Goal: Task Accomplishment & Management: Use online tool/utility

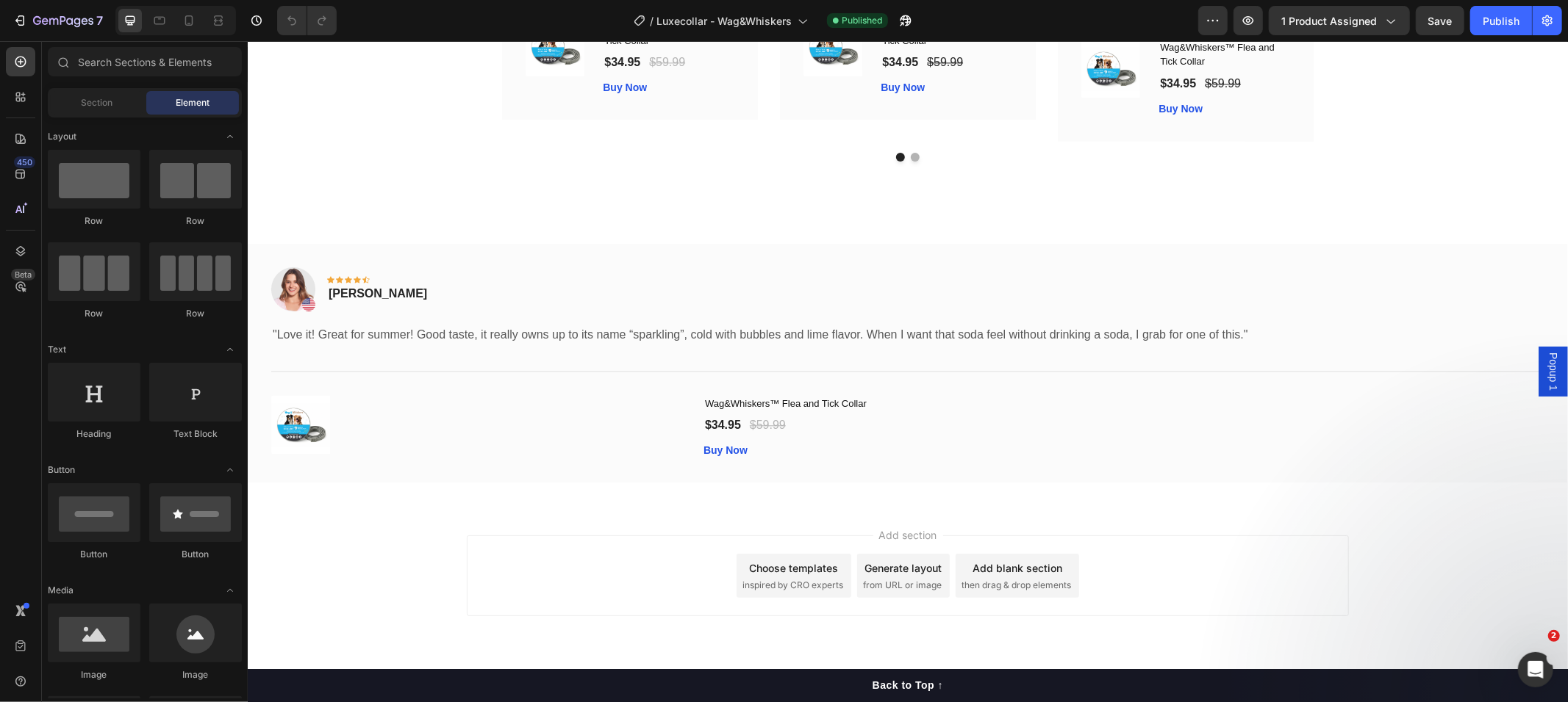
scroll to position [7533, 0]
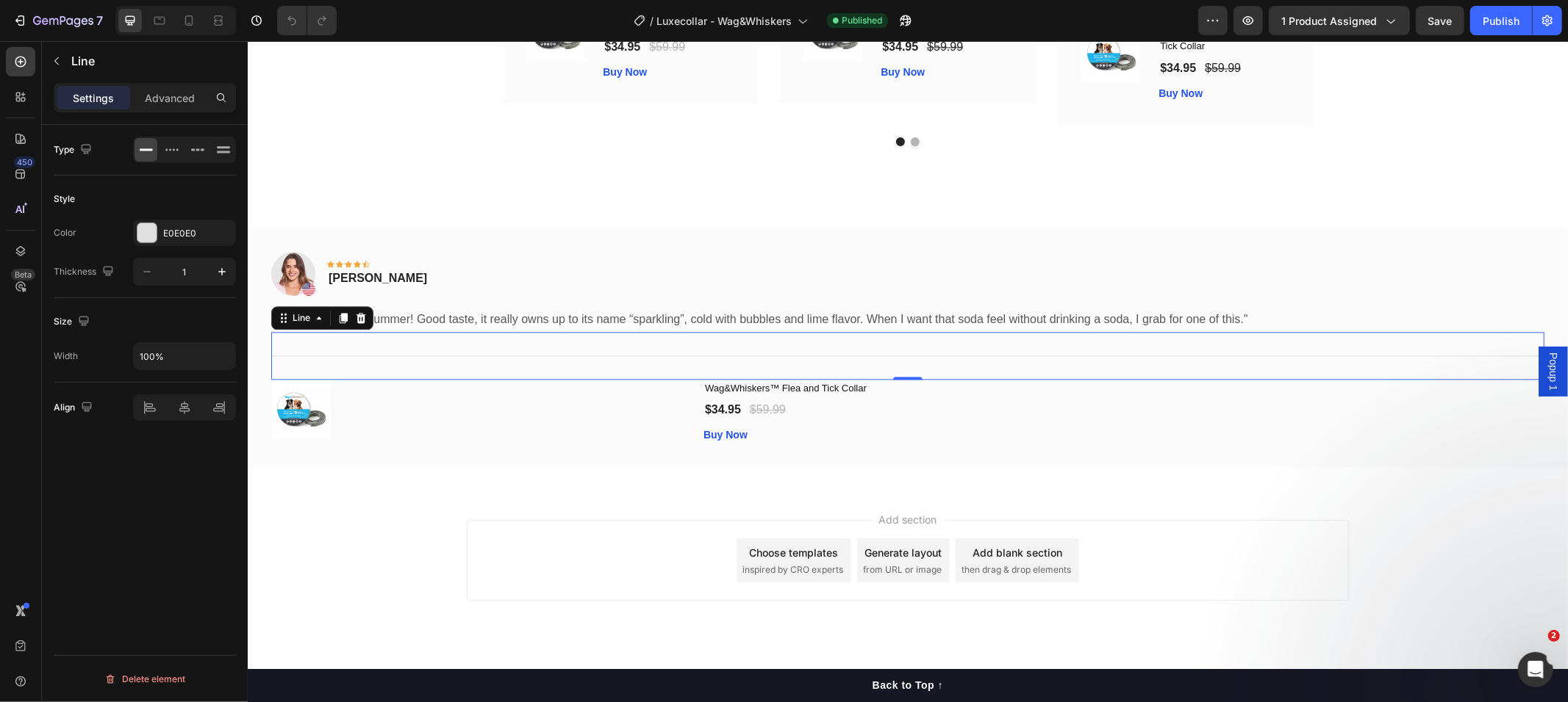
click at [760, 339] on div "Title Line 0" at bounding box center [907, 355] width 1273 height 48
click at [573, 286] on div "Image Icon Icon Icon Icon Icon Row [PERSON_NAME] Text block Row" at bounding box center [907, 279] width 1273 height 55
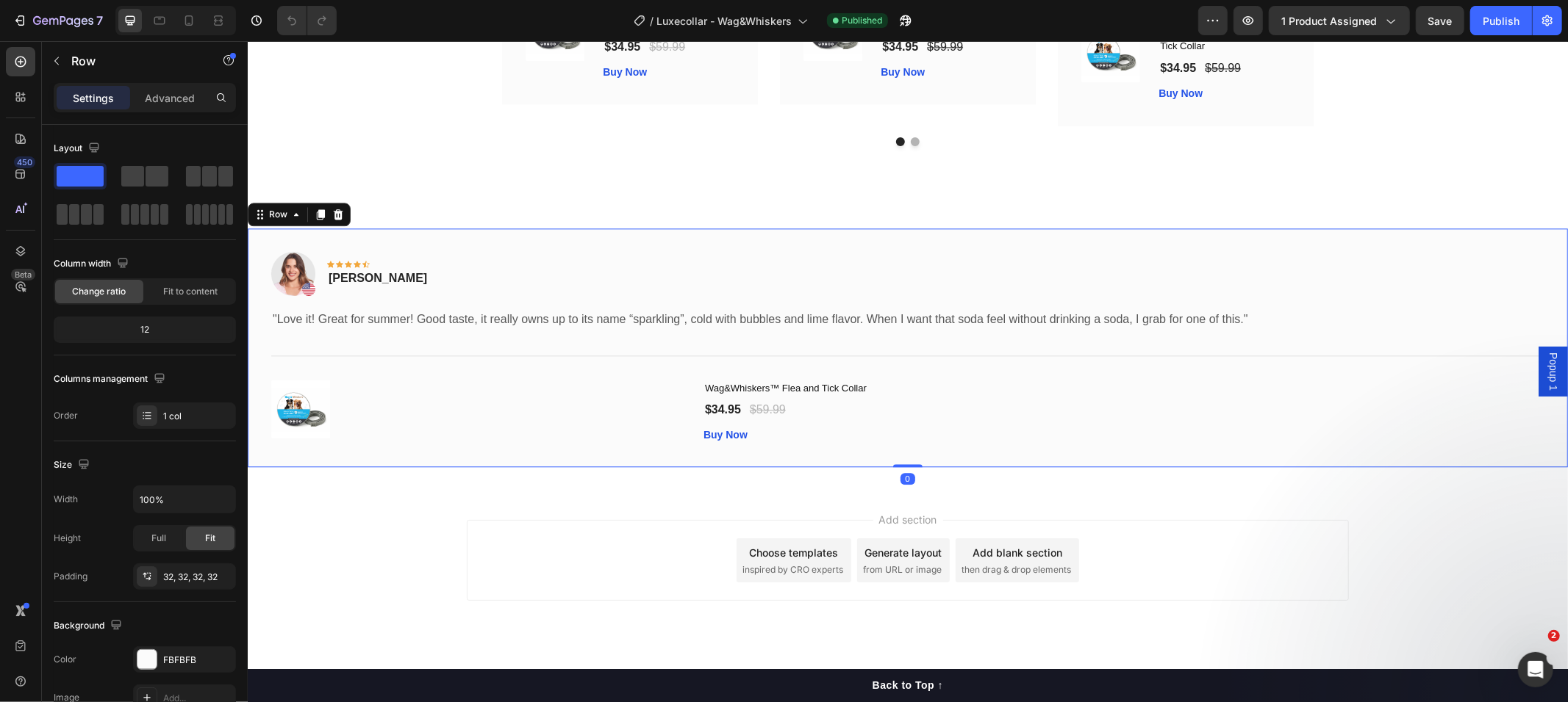
click at [391, 233] on div "Image Icon Icon Icon Icon Icon Row [PERSON_NAME] Text block Row "Love it! Great…" at bounding box center [907, 347] width 1320 height 238
click at [330, 216] on div at bounding box center [337, 213] width 18 height 18
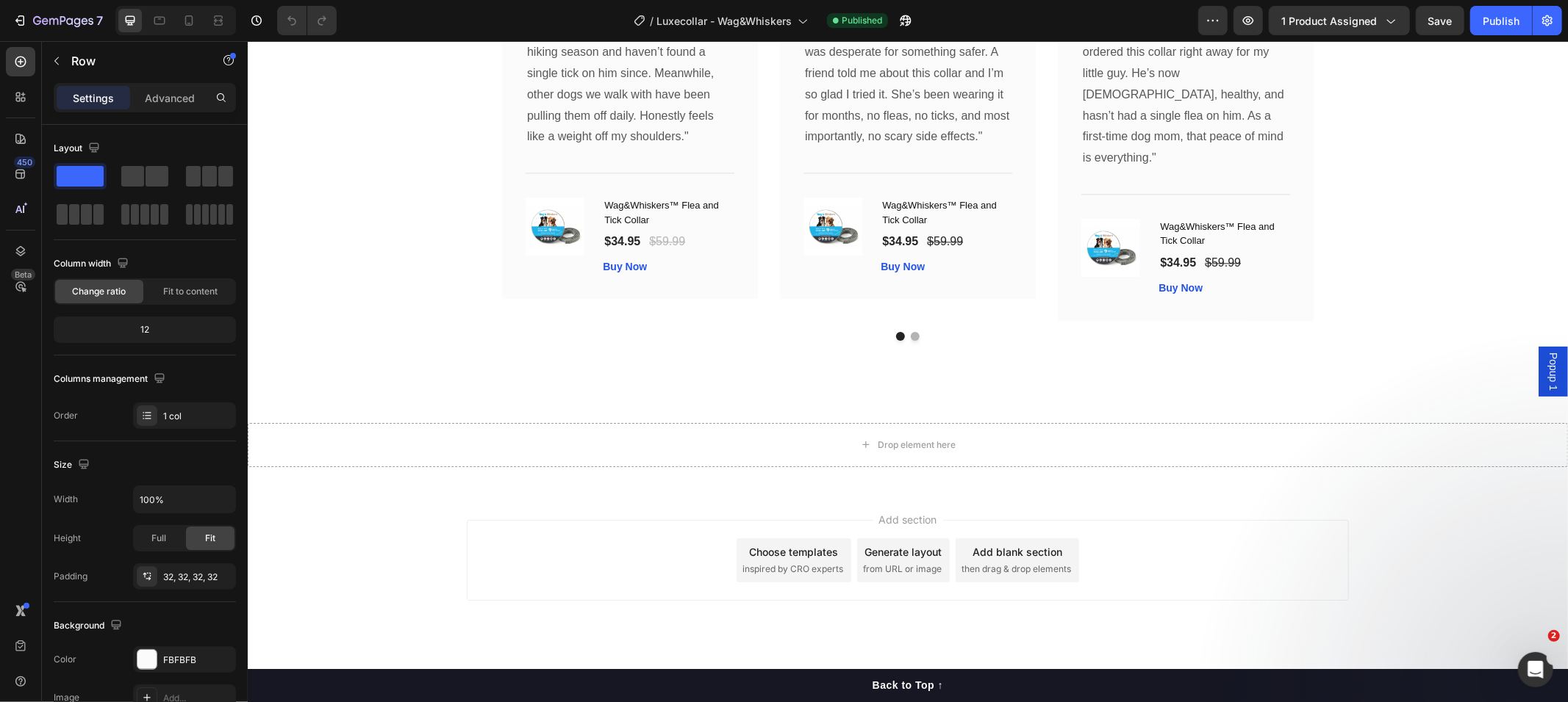
scroll to position [7338, 0]
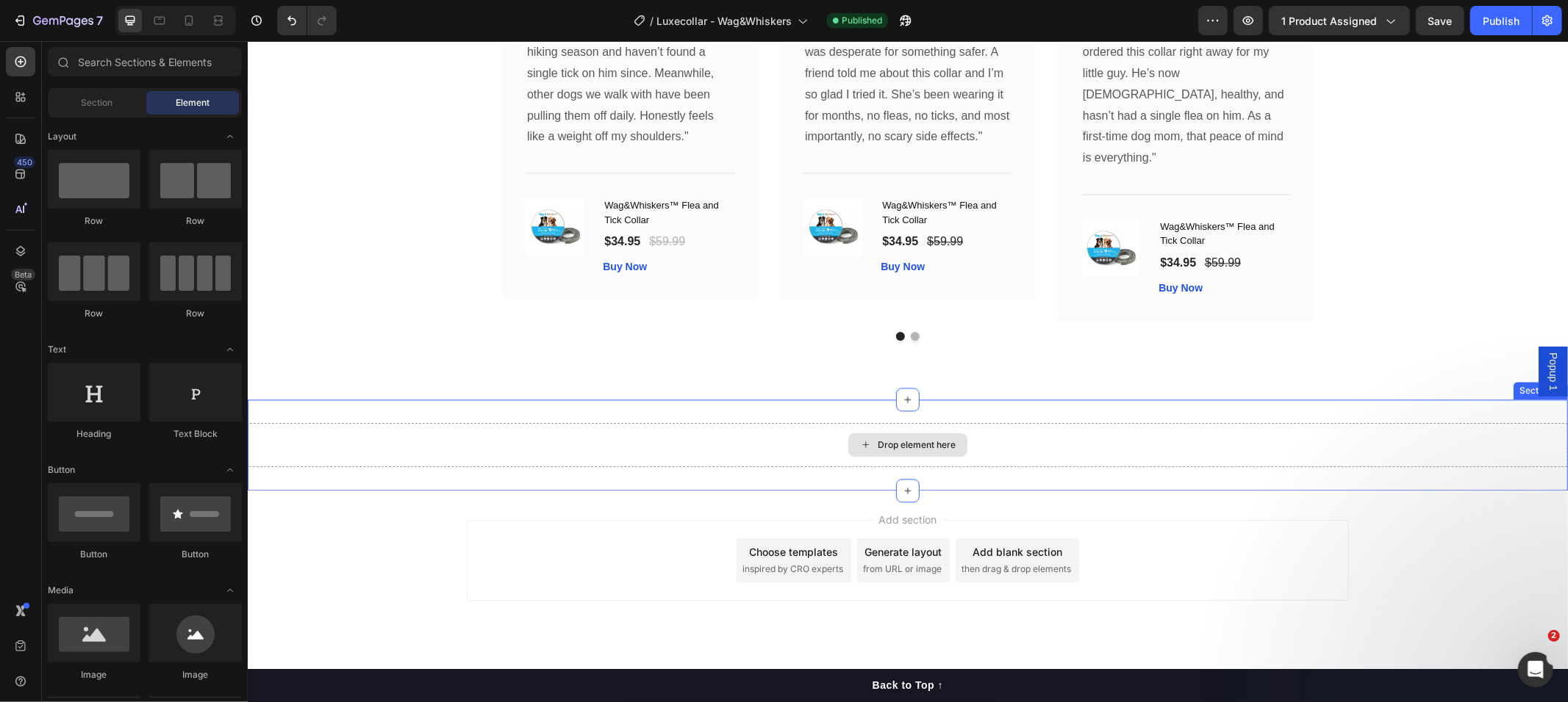
click at [1099, 440] on div "Drop element here" at bounding box center [907, 444] width 1320 height 44
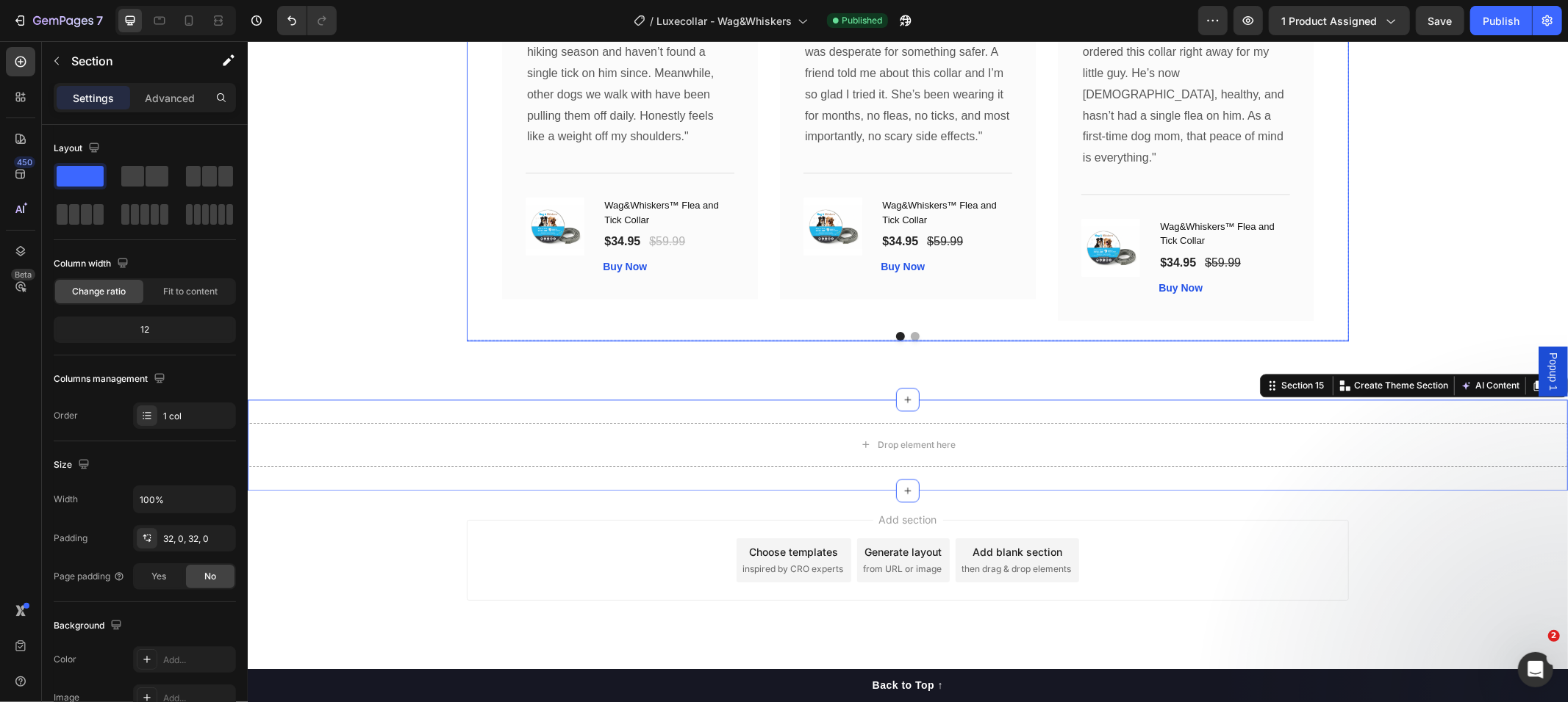
click at [1329, 339] on div at bounding box center [906, 335] width 882 height 8
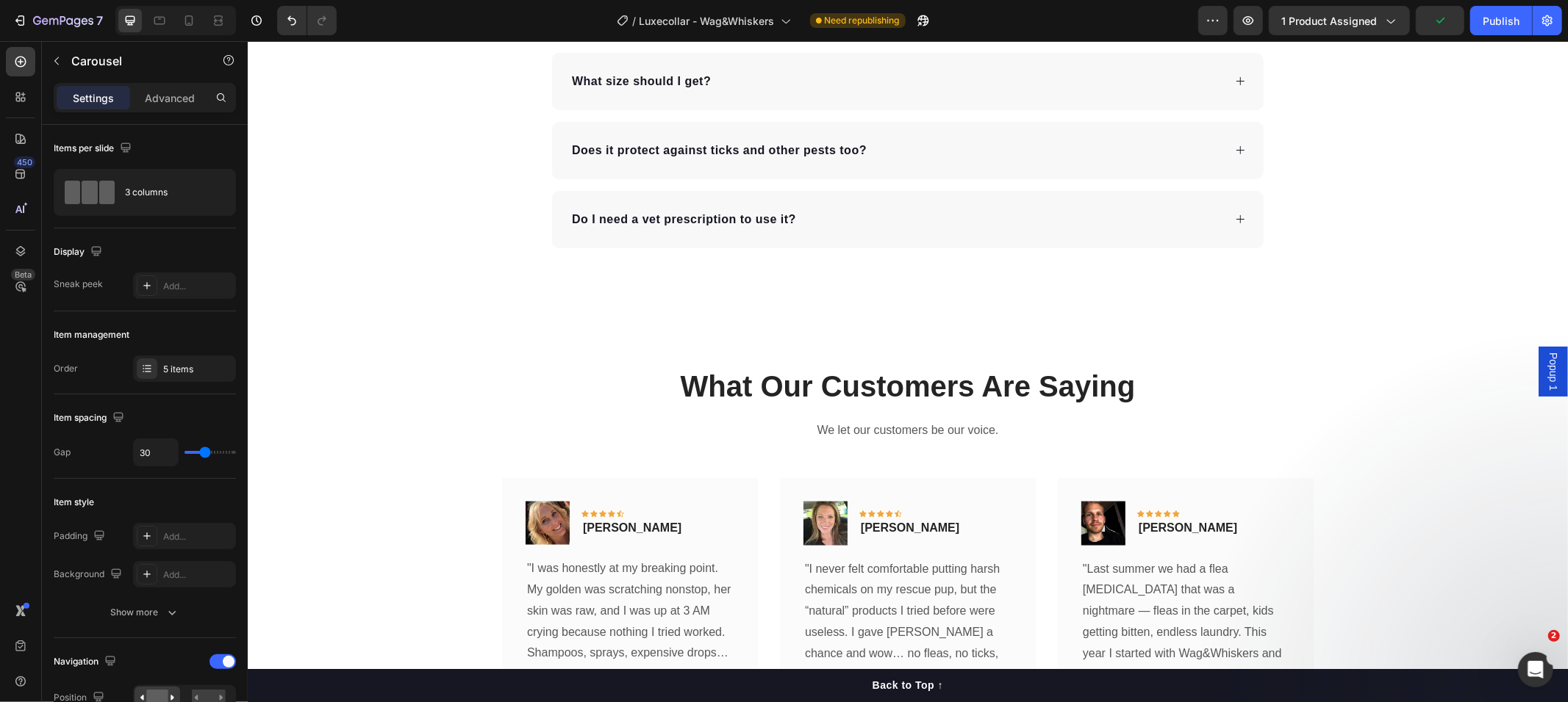
scroll to position [6139, 0]
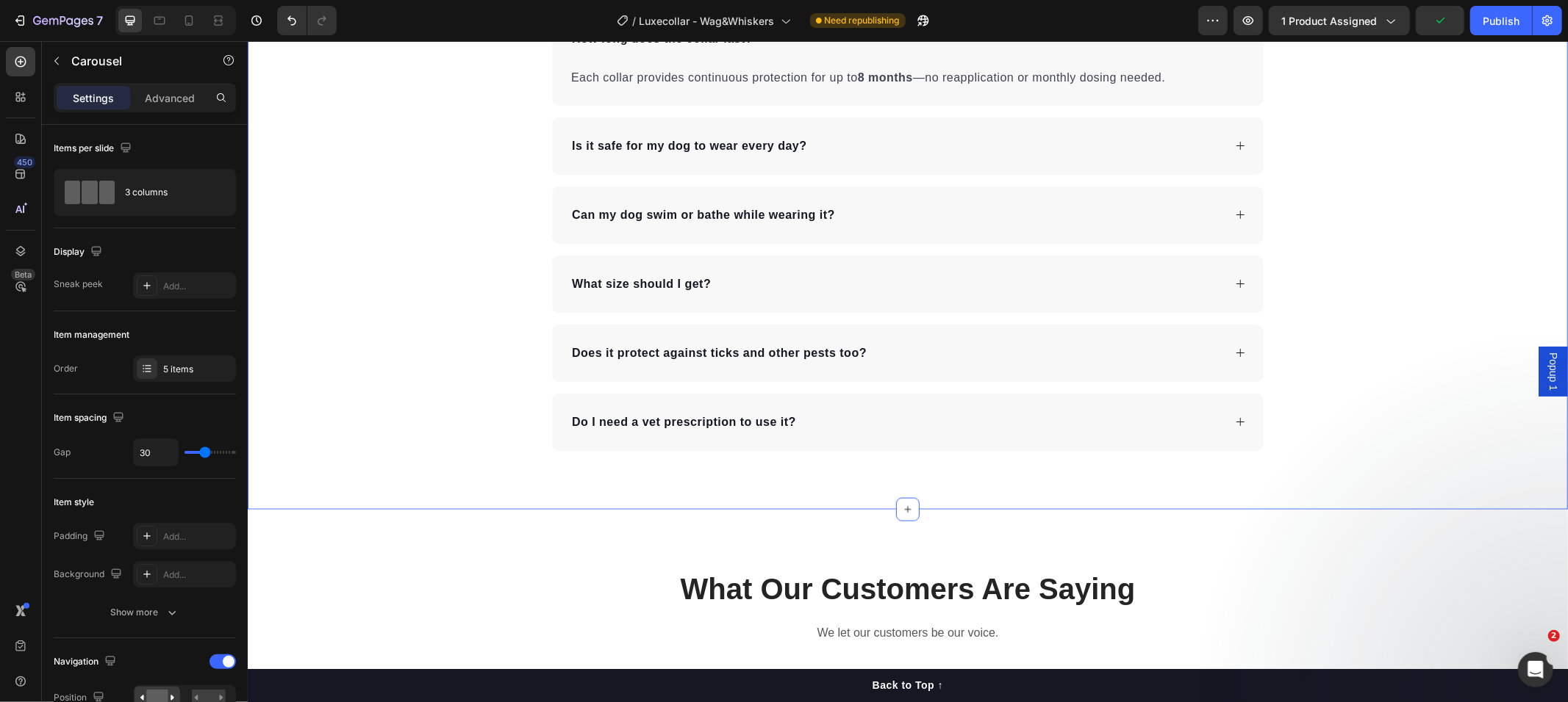
click at [1416, 388] on div "Frequently Asked Questions Heading How long does the collar last? Each collar p…" at bounding box center [907, 191] width 1320 height 517
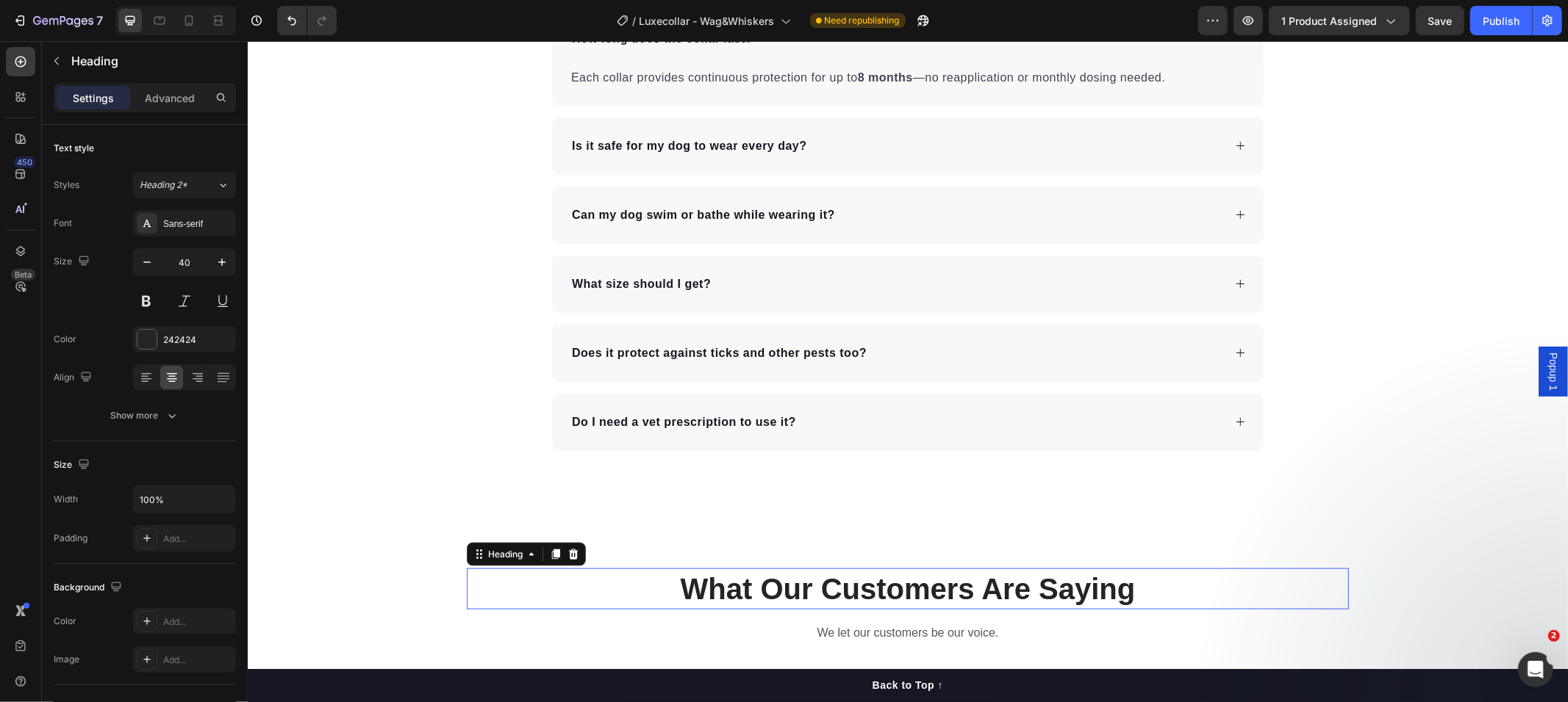
click at [1224, 597] on p "What Our Customers Are Saying" at bounding box center [907, 588] width 879 height 38
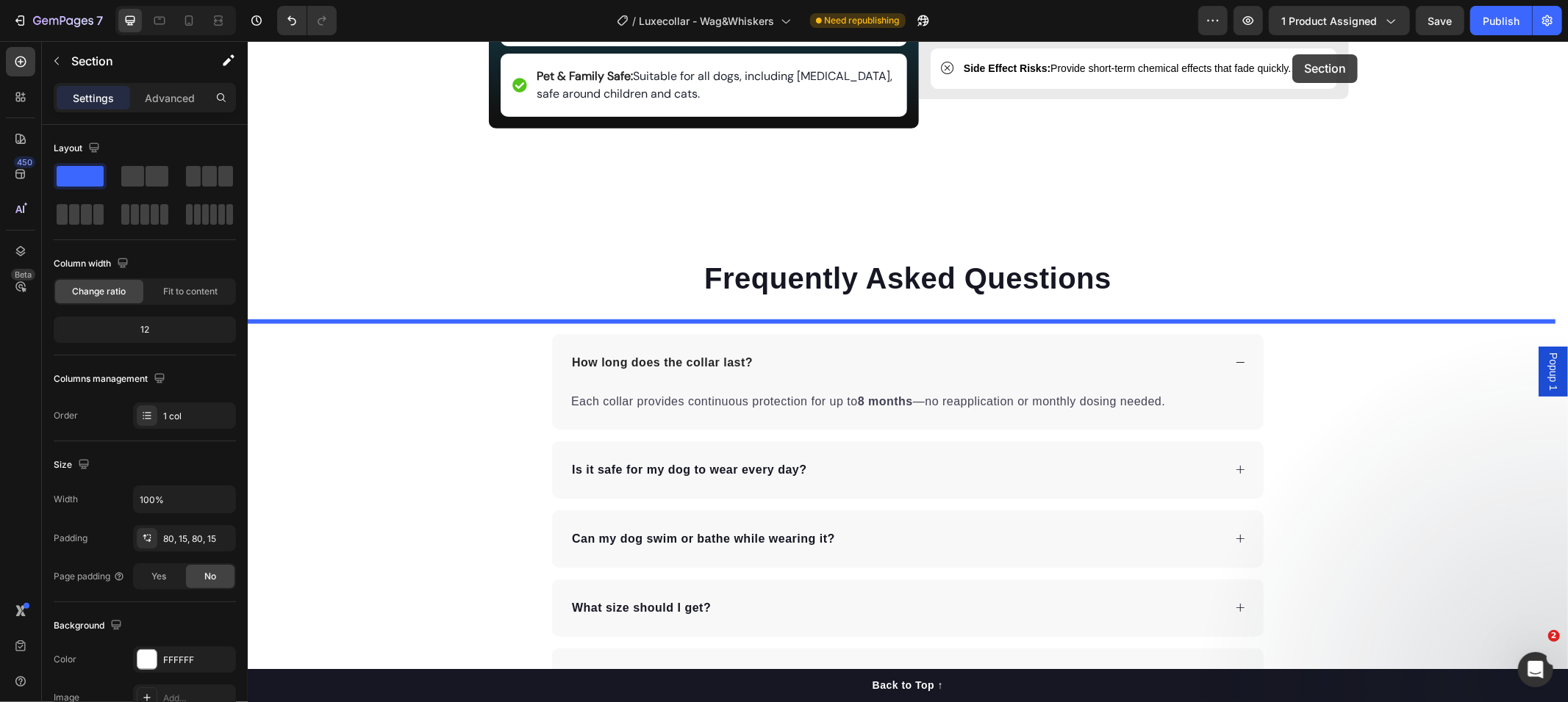
scroll to position [5659, 0]
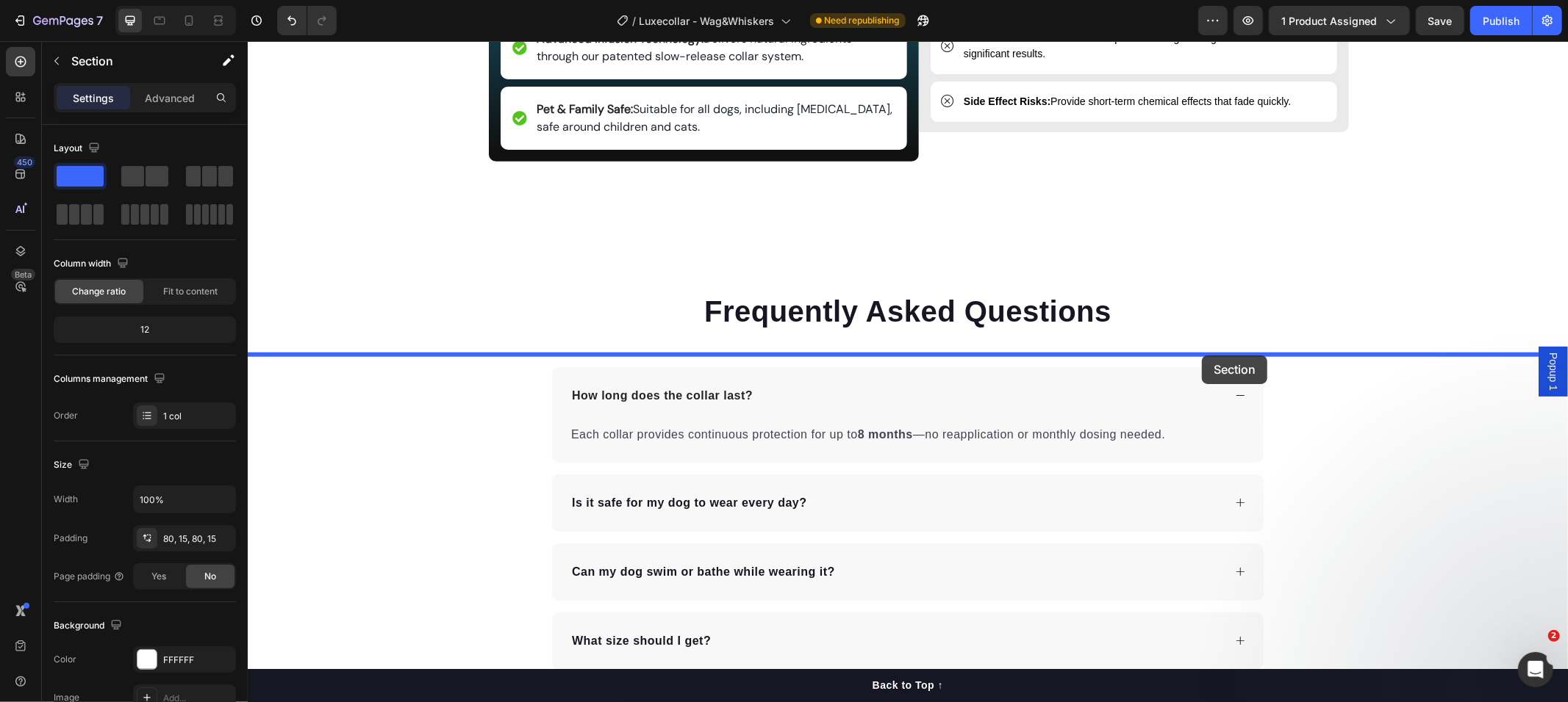
drag, startPoint x: 1261, startPoint y: 493, endPoint x: 1201, endPoint y: 356, distance: 149.6
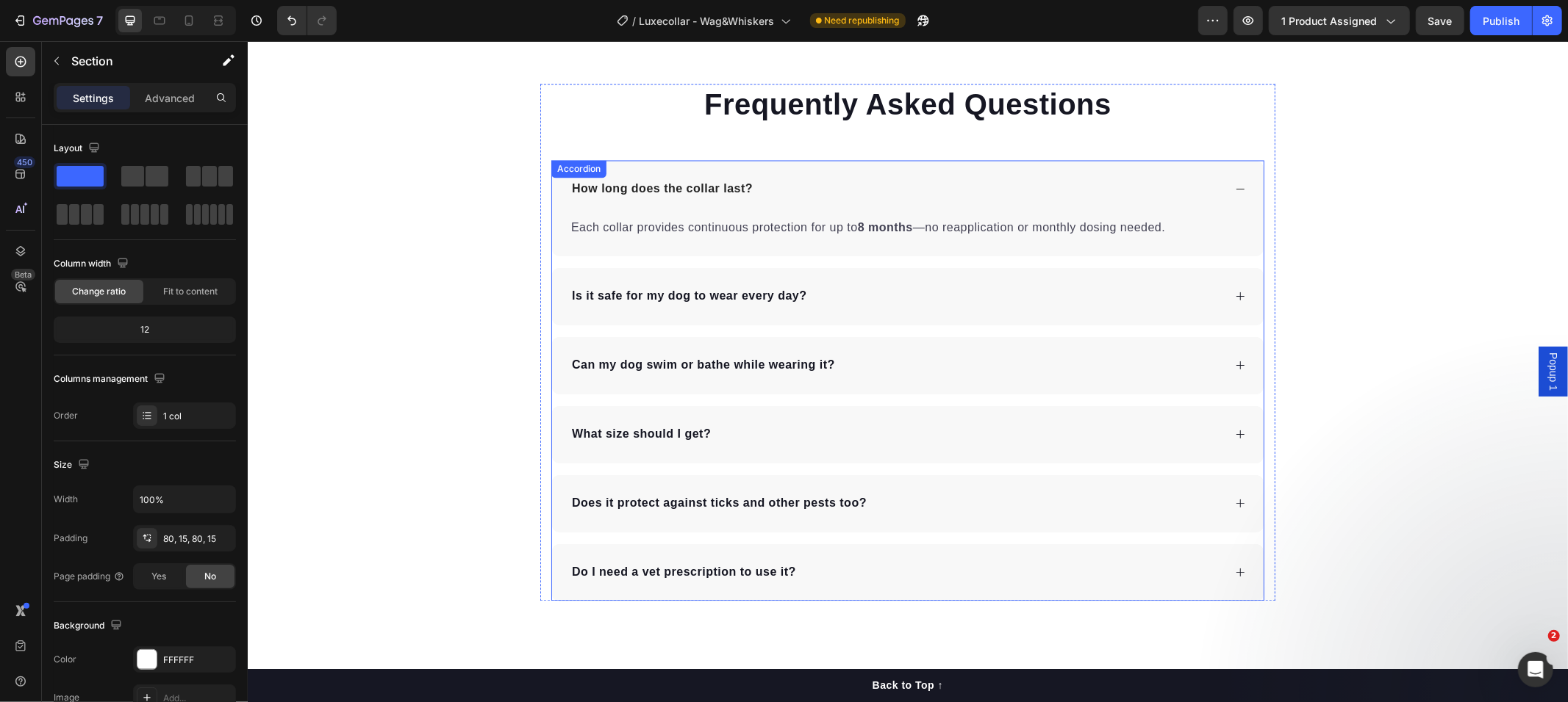
scroll to position [7150, 0]
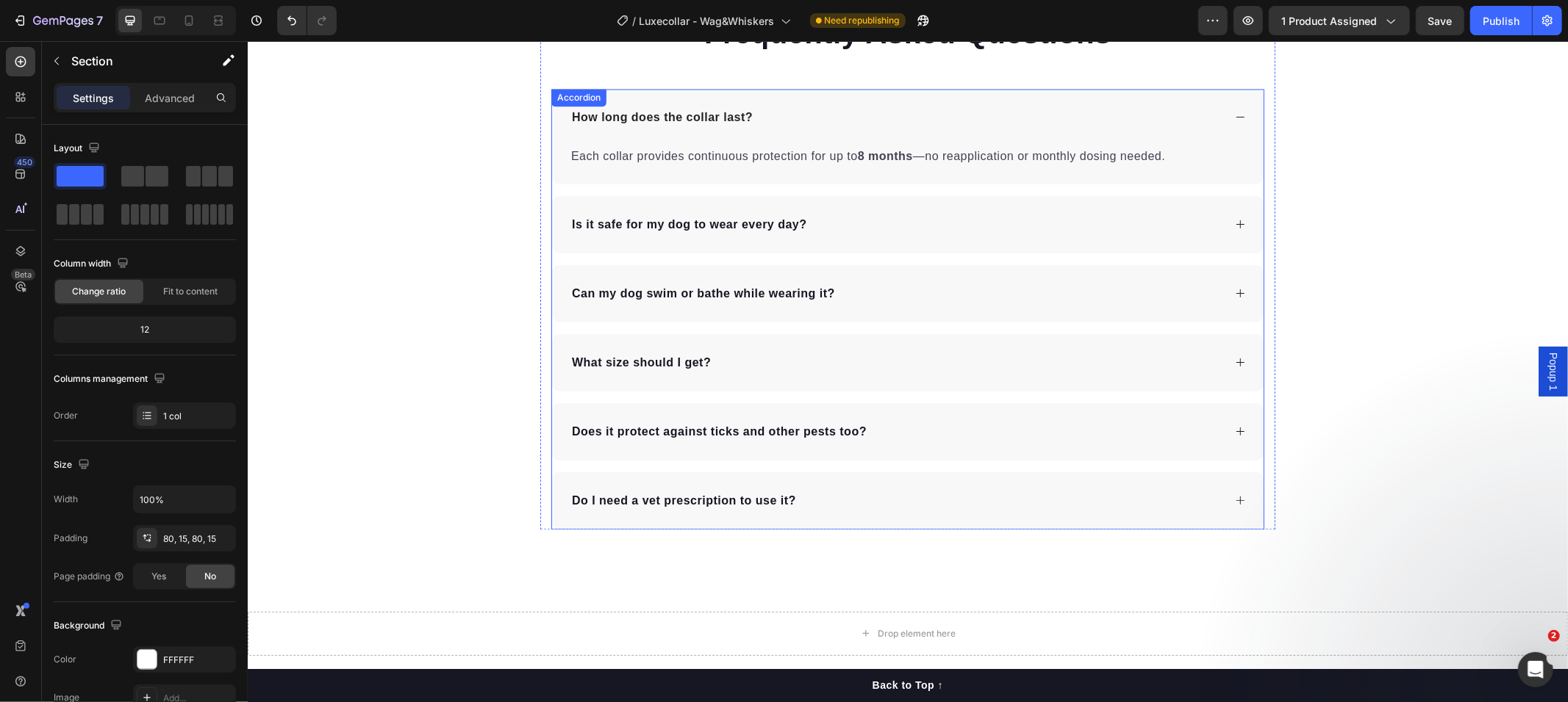
click at [705, 364] on div "What size should I get?" at bounding box center [640, 361] width 144 height 22
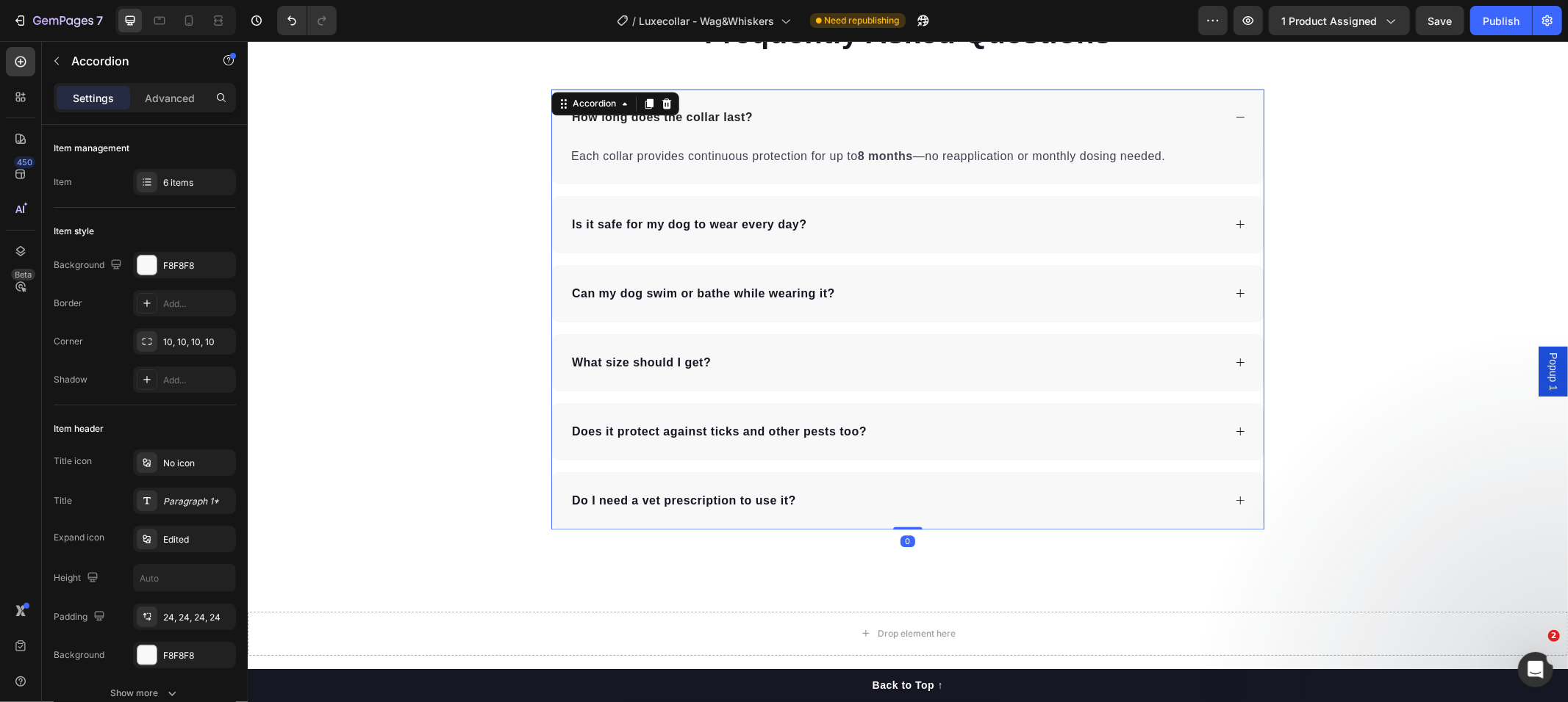
click at [856, 345] on div "What size should I get?" at bounding box center [907, 361] width 712 height 57
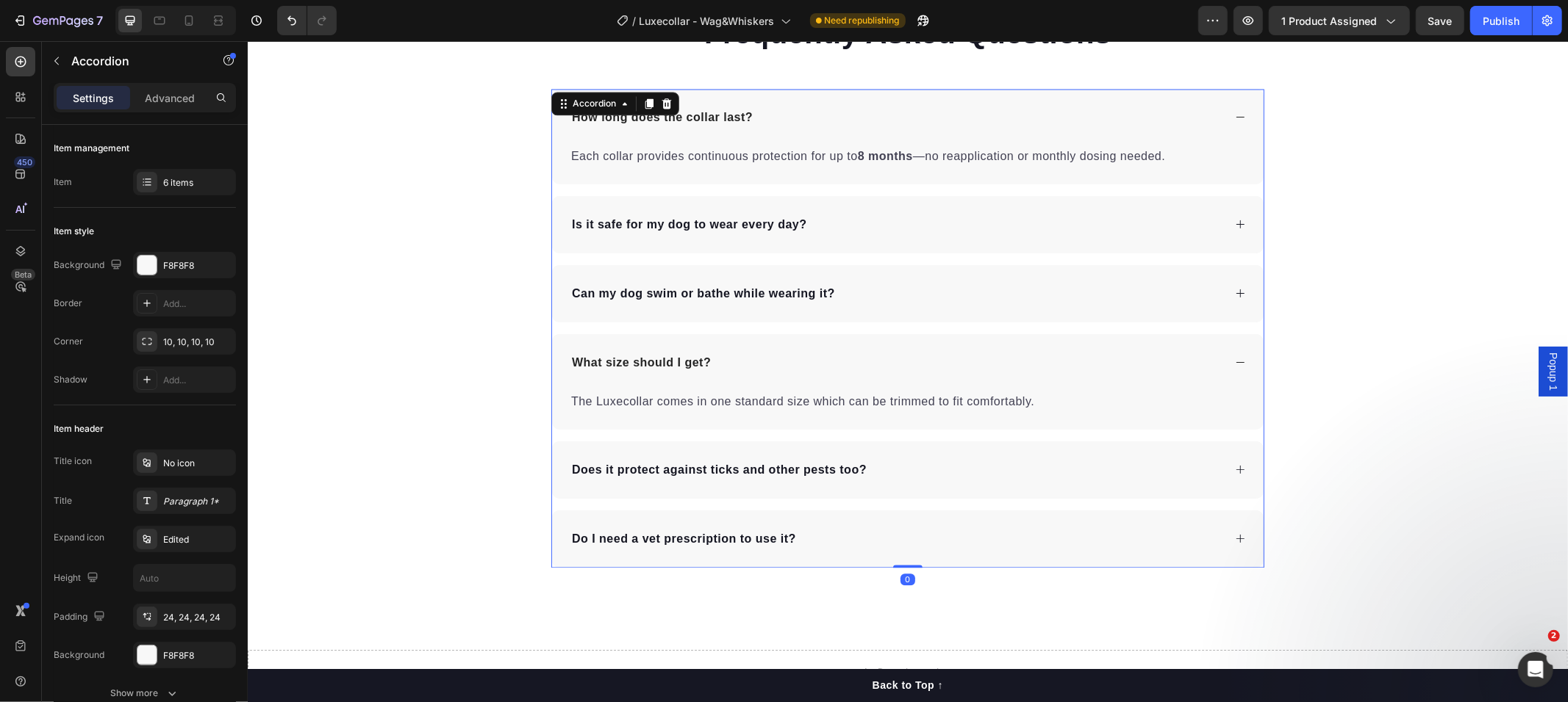
click at [856, 345] on div "What size should I get?" at bounding box center [907, 361] width 712 height 57
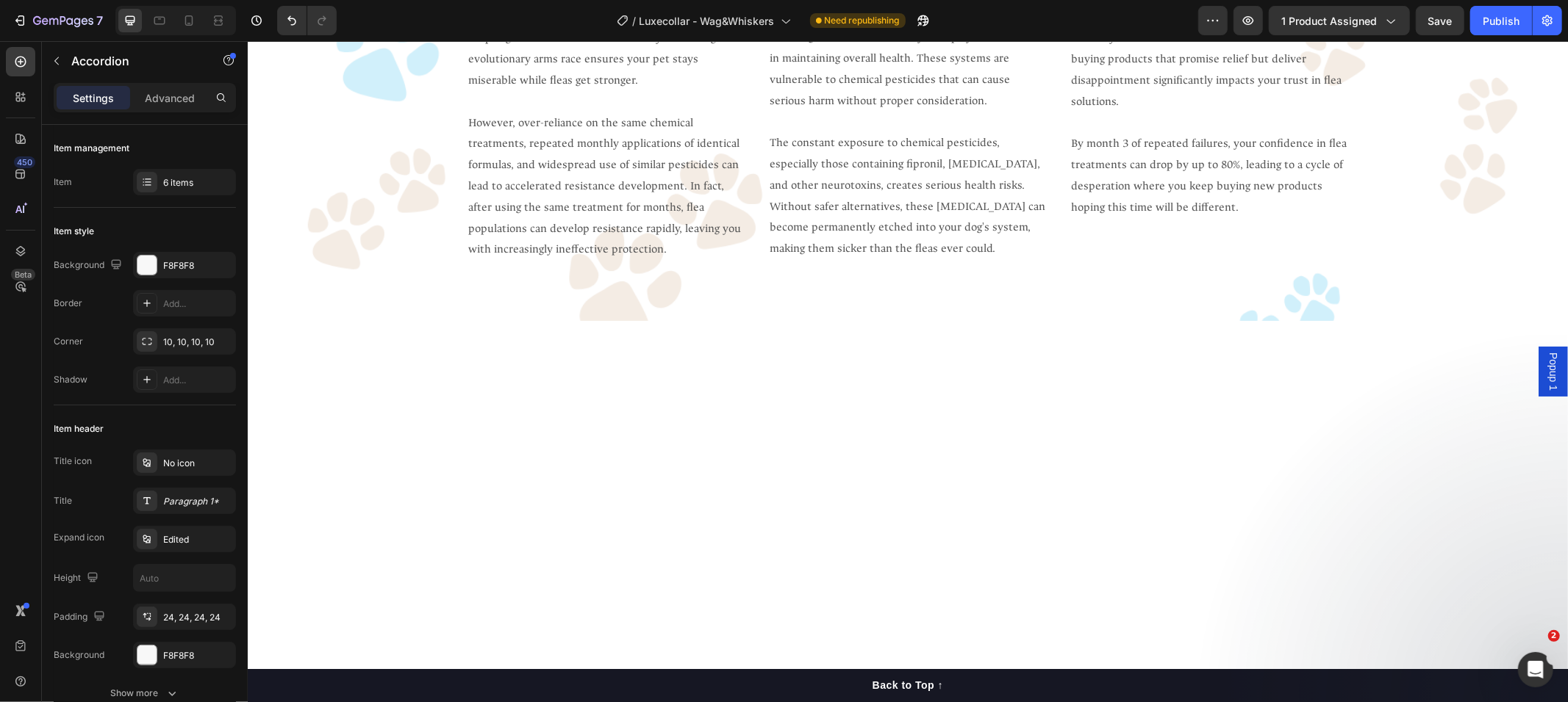
scroll to position [1715, 0]
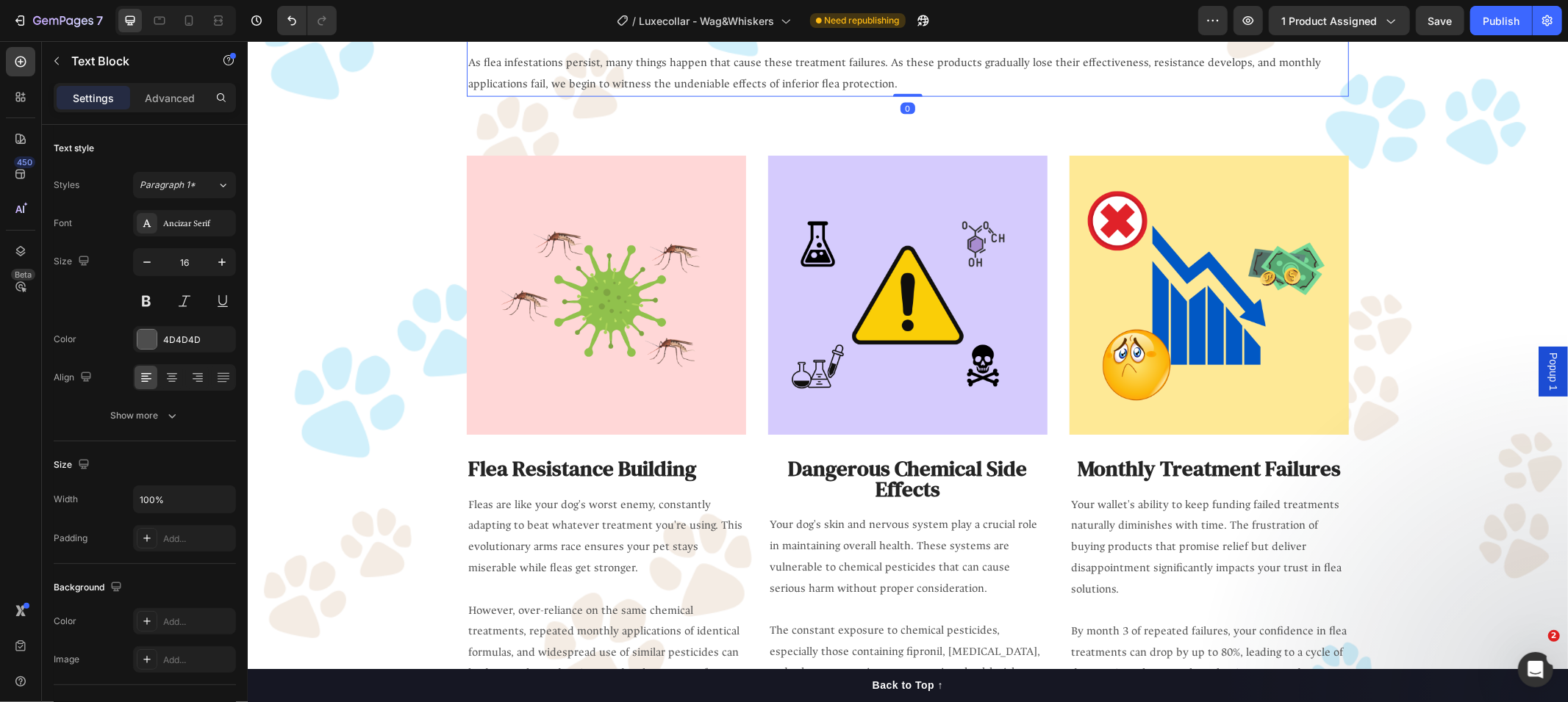
click at [915, 92] on p "As flea infestations persist, many things happen that cause these treatment fai…" at bounding box center [907, 73] width 879 height 42
click at [960, 111] on div "Why Flea Treatments Keep Failing Your Dog Heading Maybe you've never thought ab…" at bounding box center [906, 22] width 882 height 197
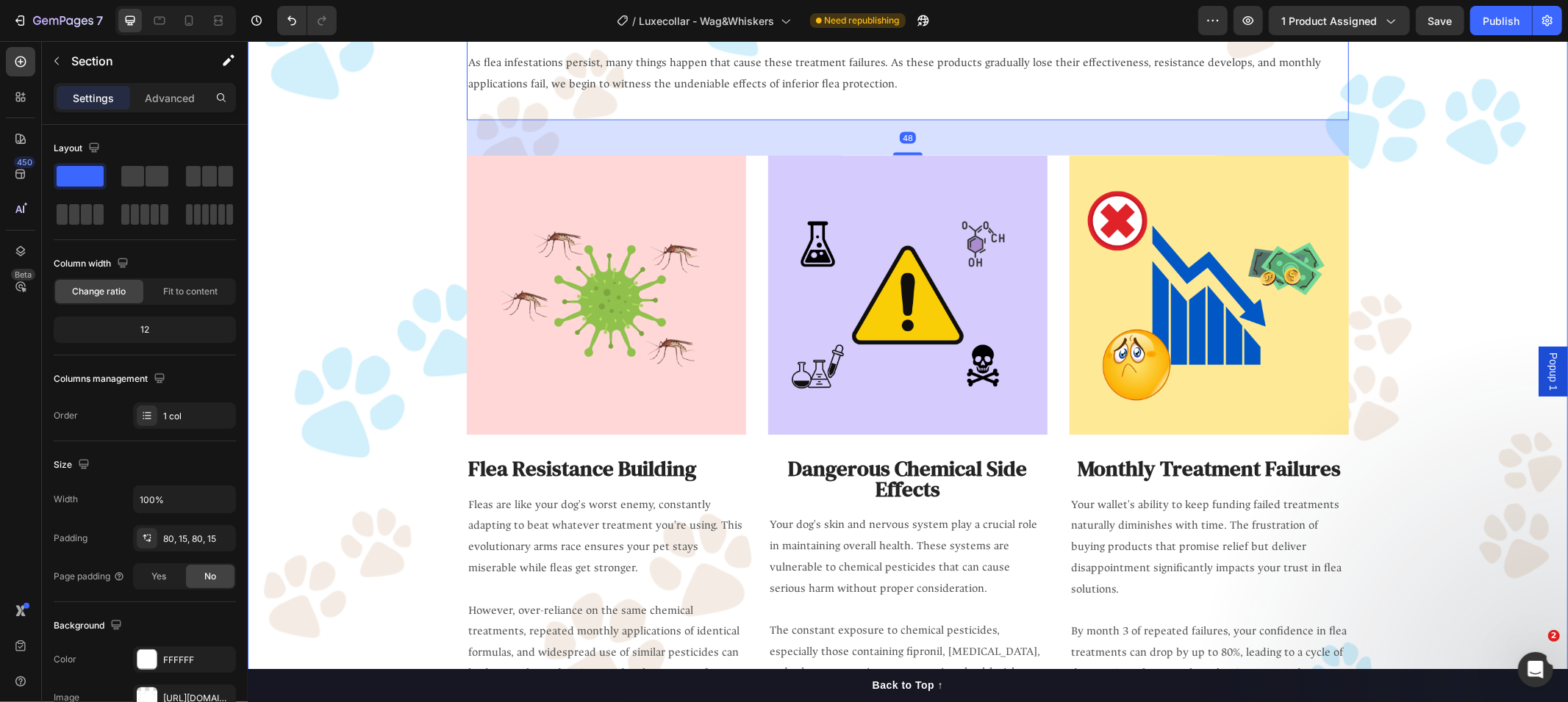
click at [368, 248] on div "Why Flea Treatments Keep Failing Your Dog Heading Maybe you've never thought ab…" at bounding box center [907, 336] width 1299 height 827
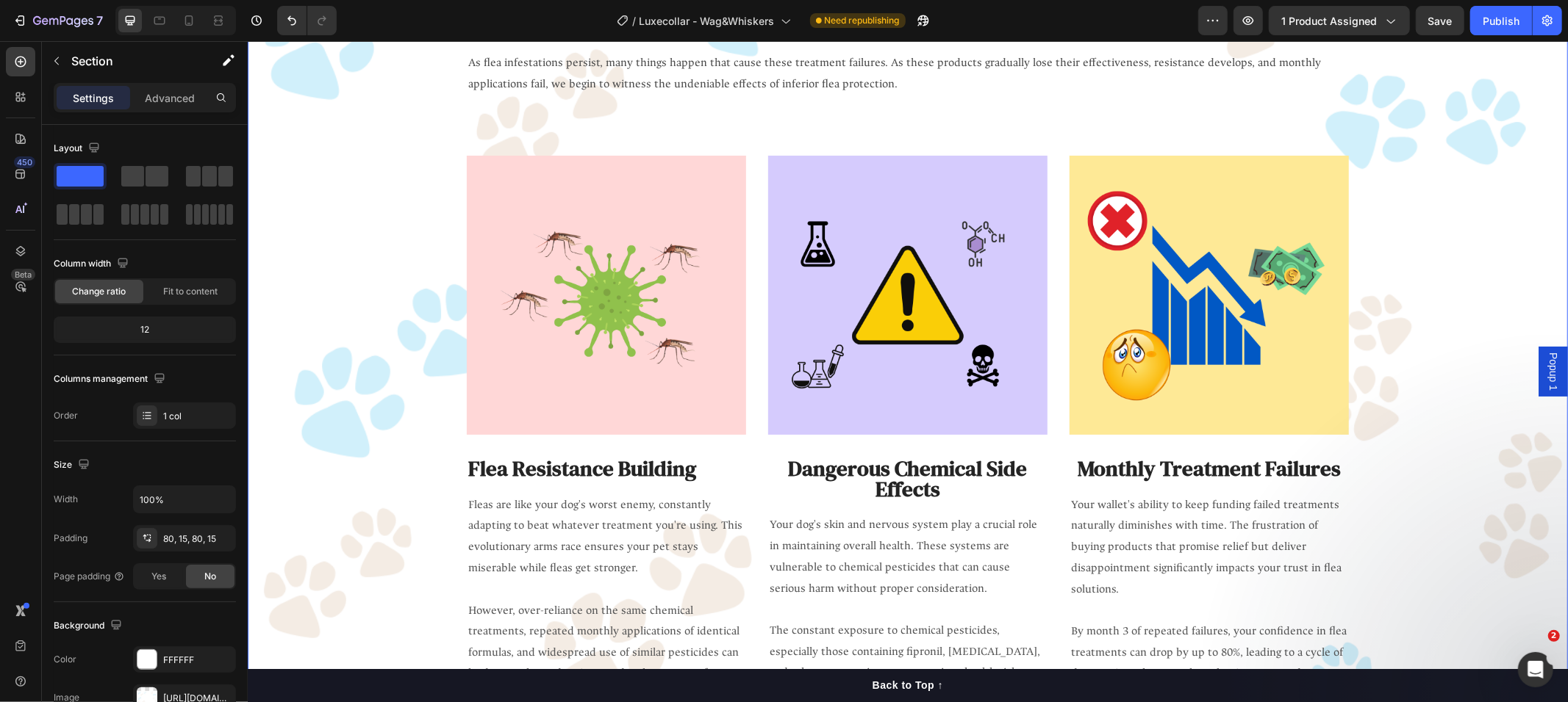
click at [368, 248] on div "Why Flea Treatments Keep Failing Your Dog Heading Maybe you've never thought ab…" at bounding box center [907, 336] width 1299 height 827
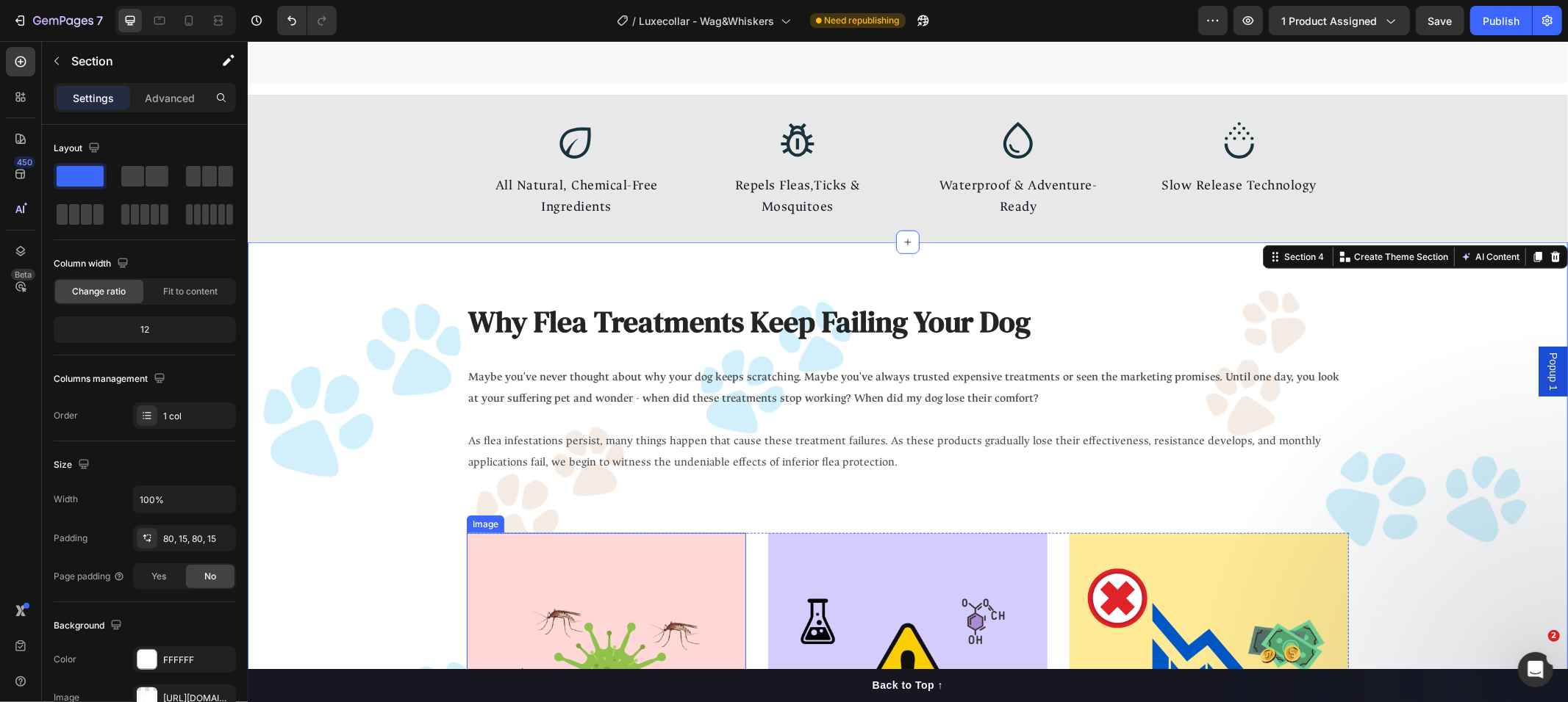
scroll to position [1224, 0]
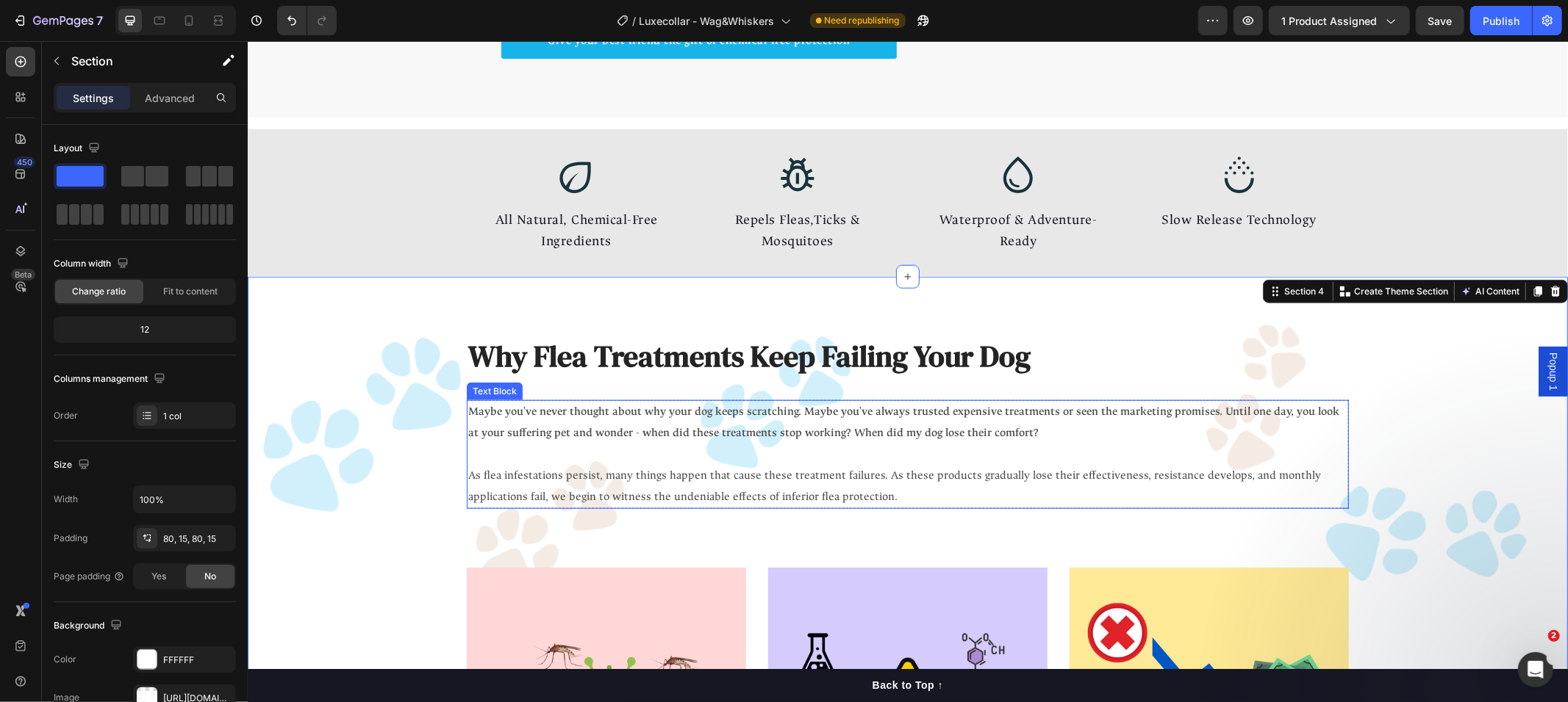
drag, startPoint x: 1534, startPoint y: 371, endPoint x: 1278, endPoint y: 537, distance: 305.1
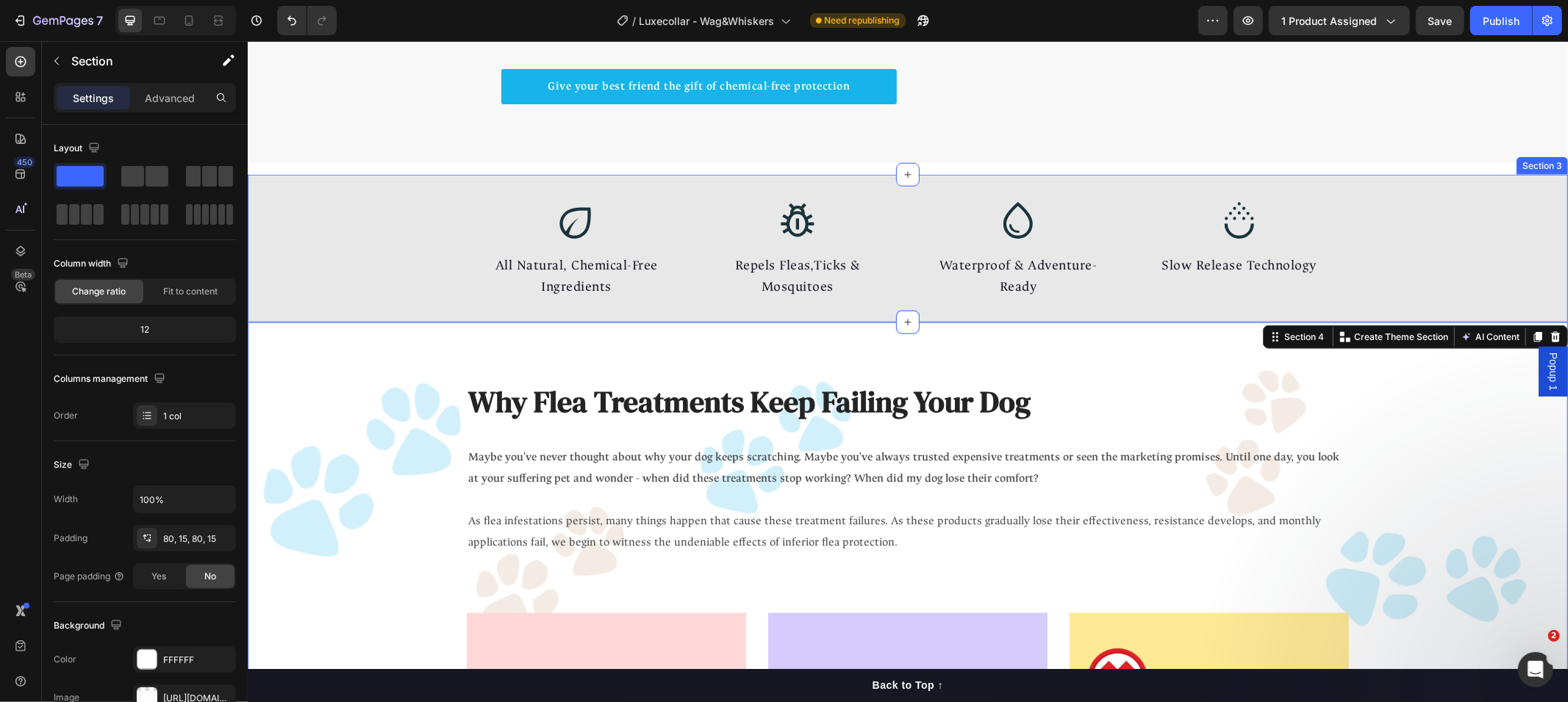
scroll to position [1159, 0]
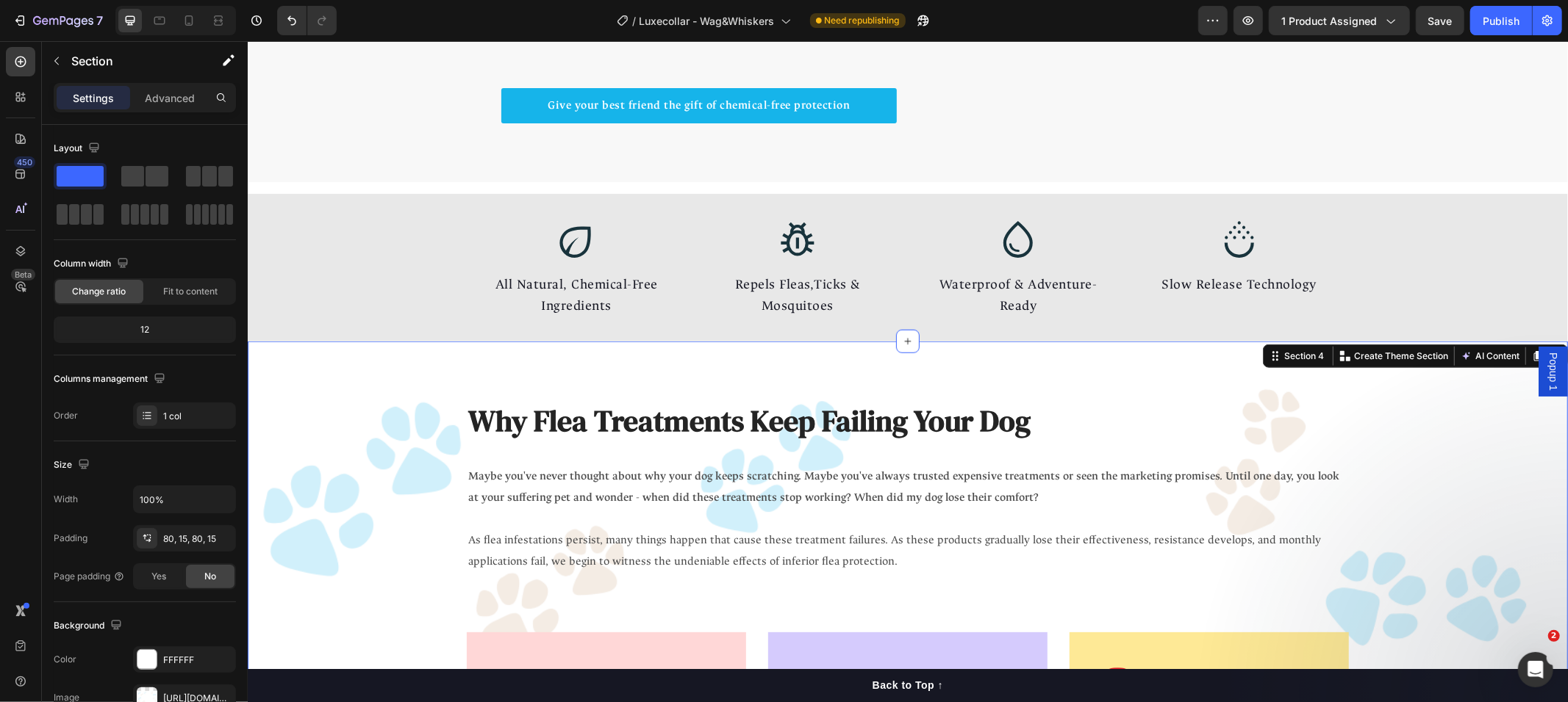
click at [1549, 361] on icon at bounding box center [1555, 356] width 12 height 12
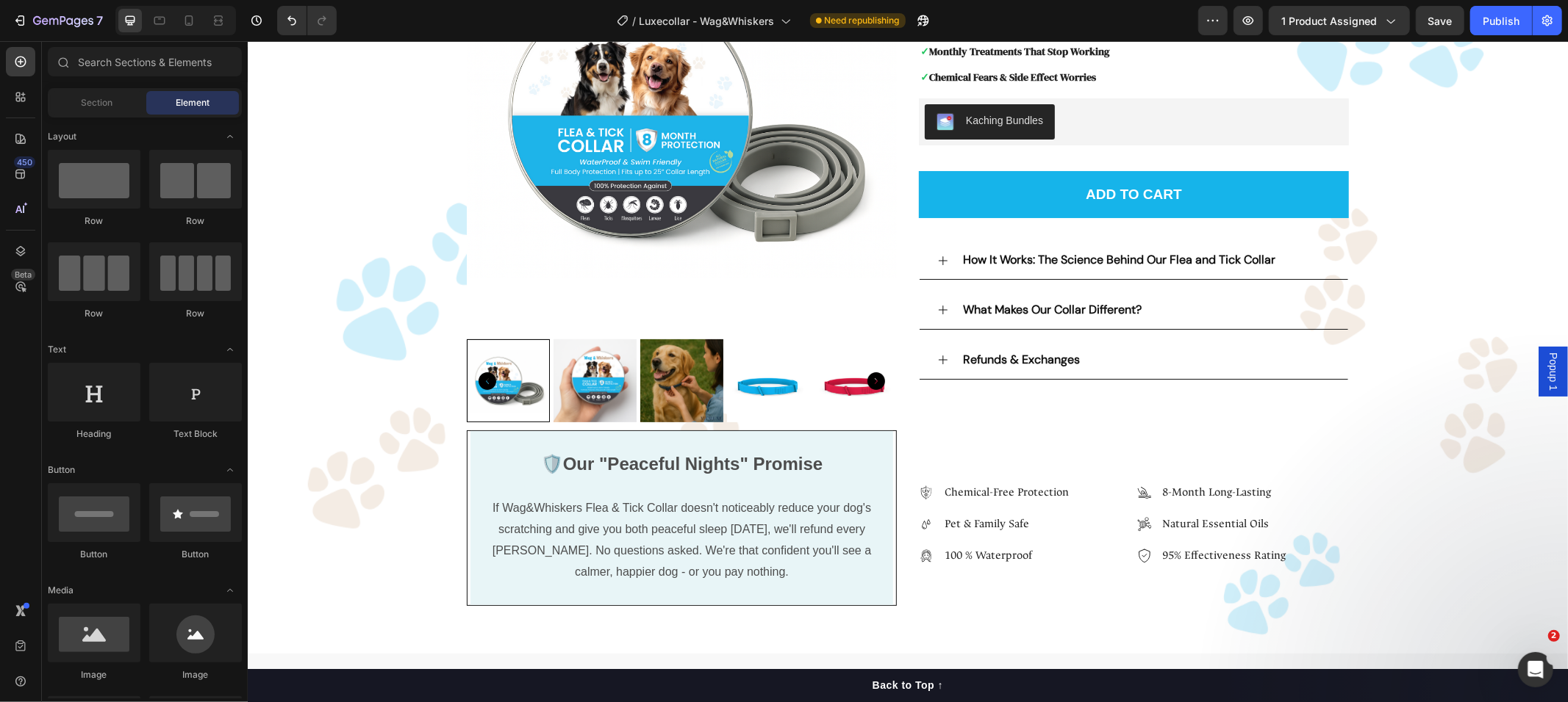
scroll to position [0, 0]
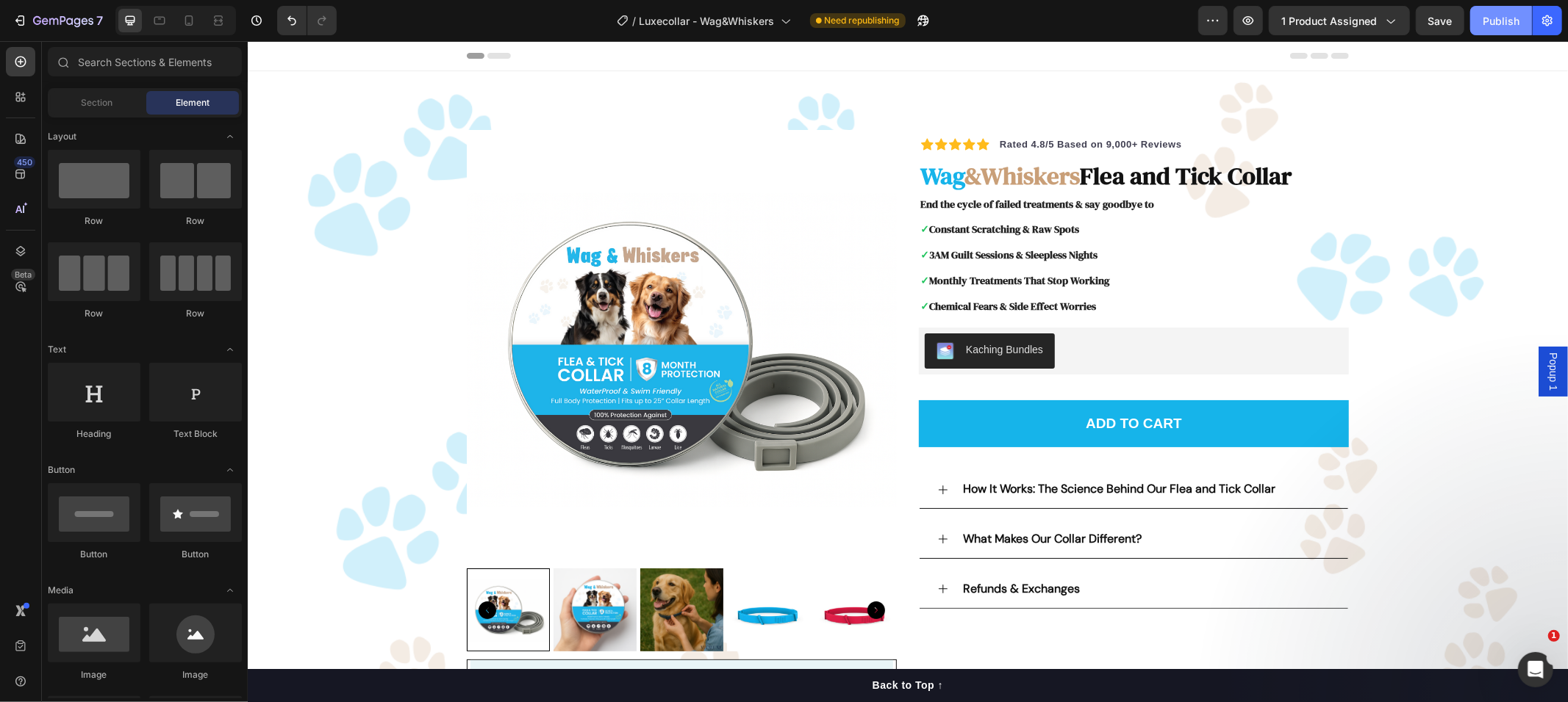
click at [1502, 25] on div "Publish" at bounding box center [1500, 21] width 37 height 15
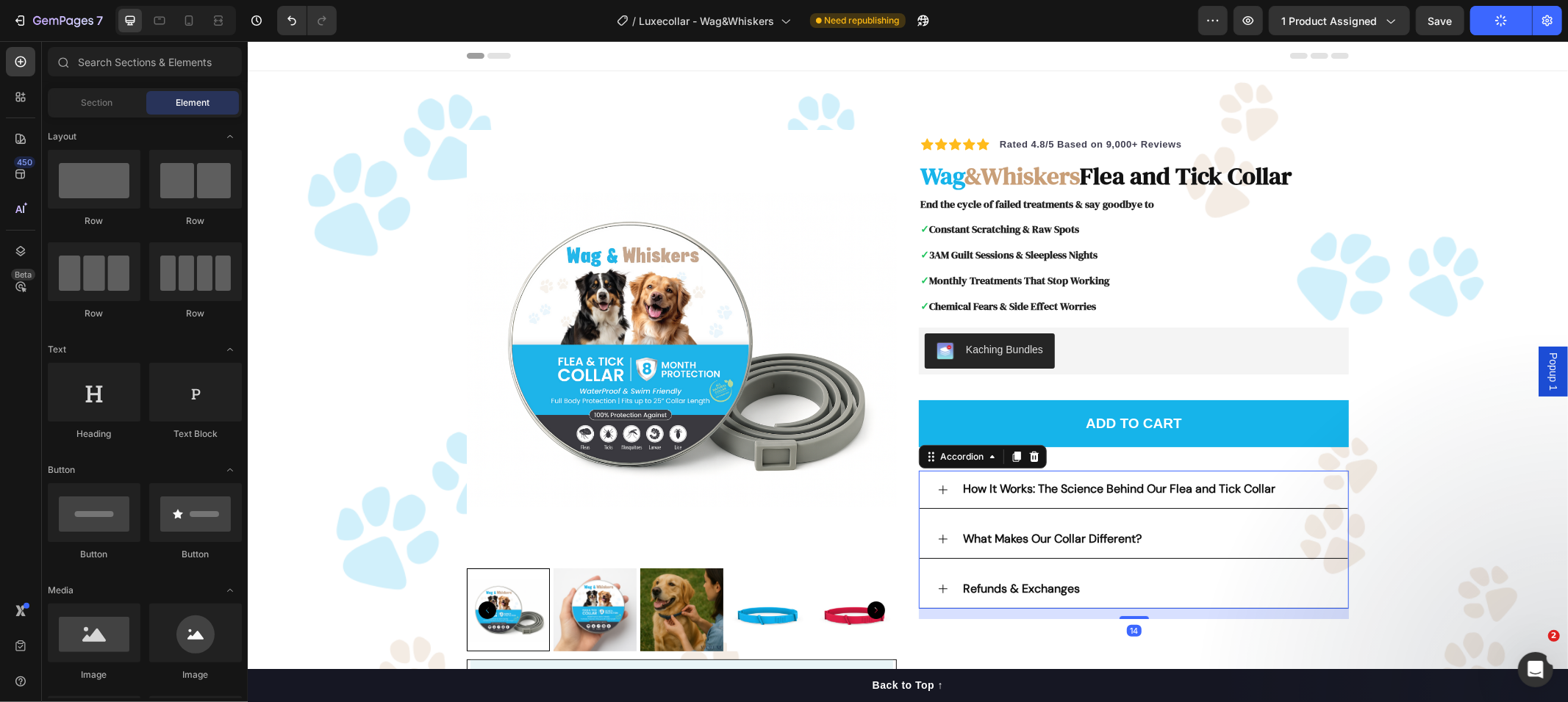
click at [1021, 496] on p "How It Works: The Science Behind Our Flea and Tick Collar" at bounding box center [1118, 489] width 313 height 22
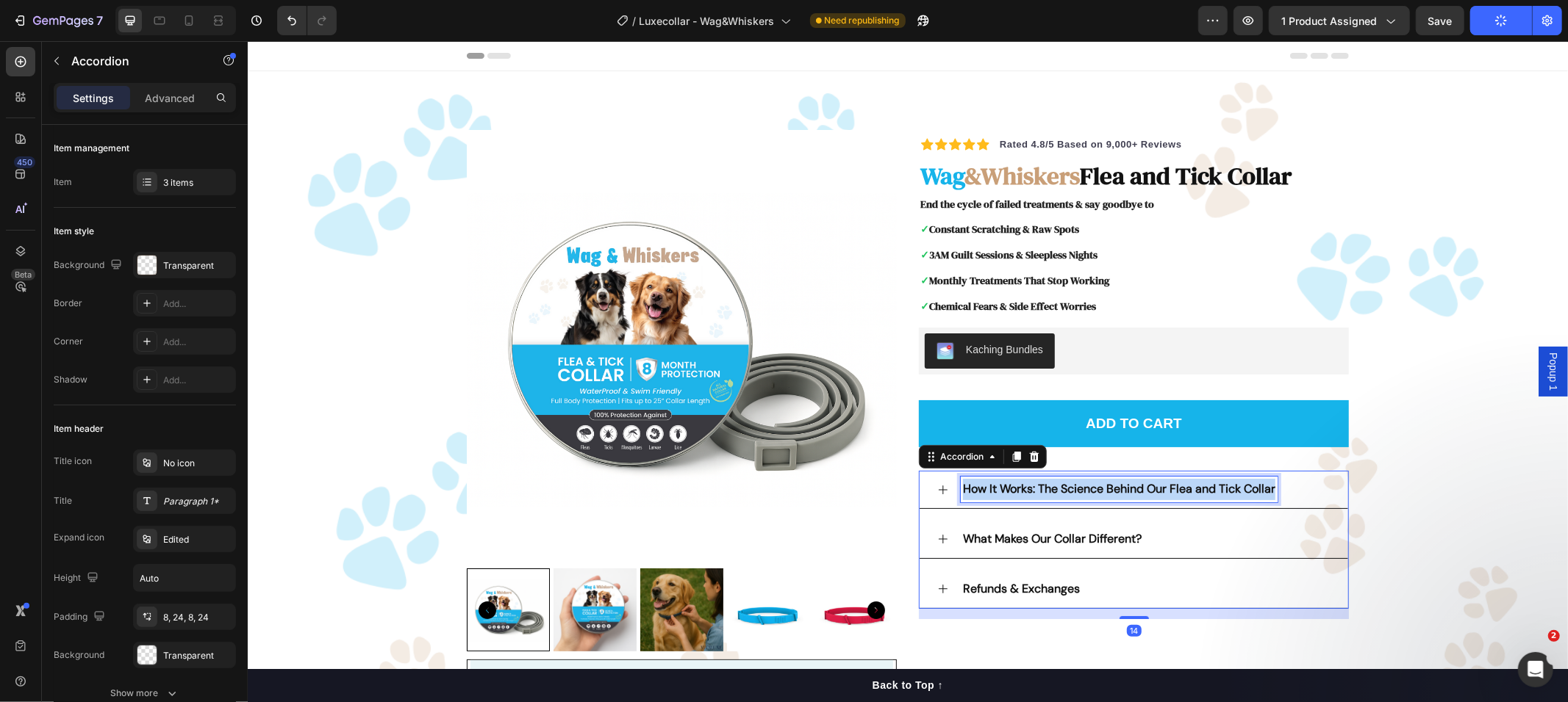
click at [1021, 496] on p "How It Works: The Science Behind Our Flea and Tick Collar" at bounding box center [1118, 489] width 313 height 22
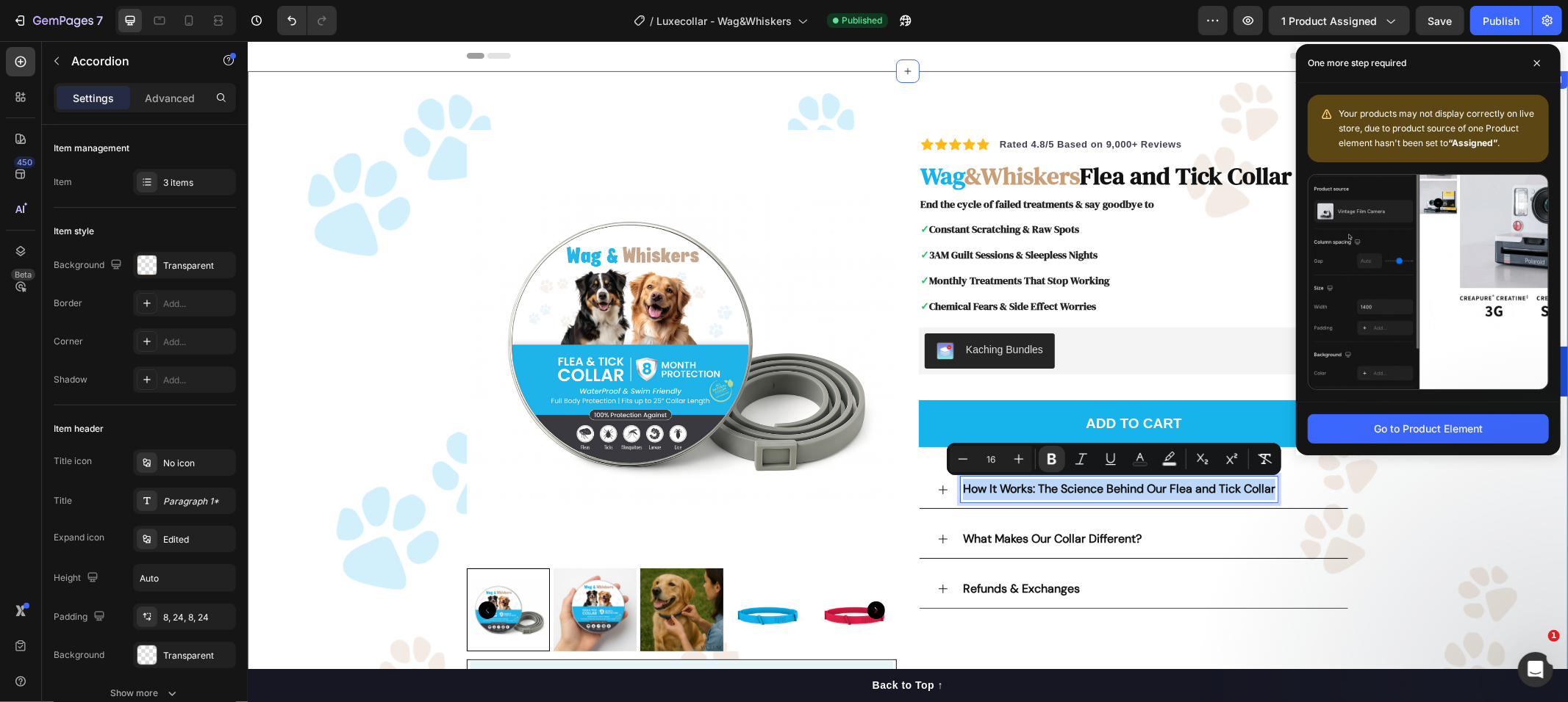
drag, startPoint x: 1472, startPoint y: 522, endPoint x: 1461, endPoint y: 519, distance: 11.4
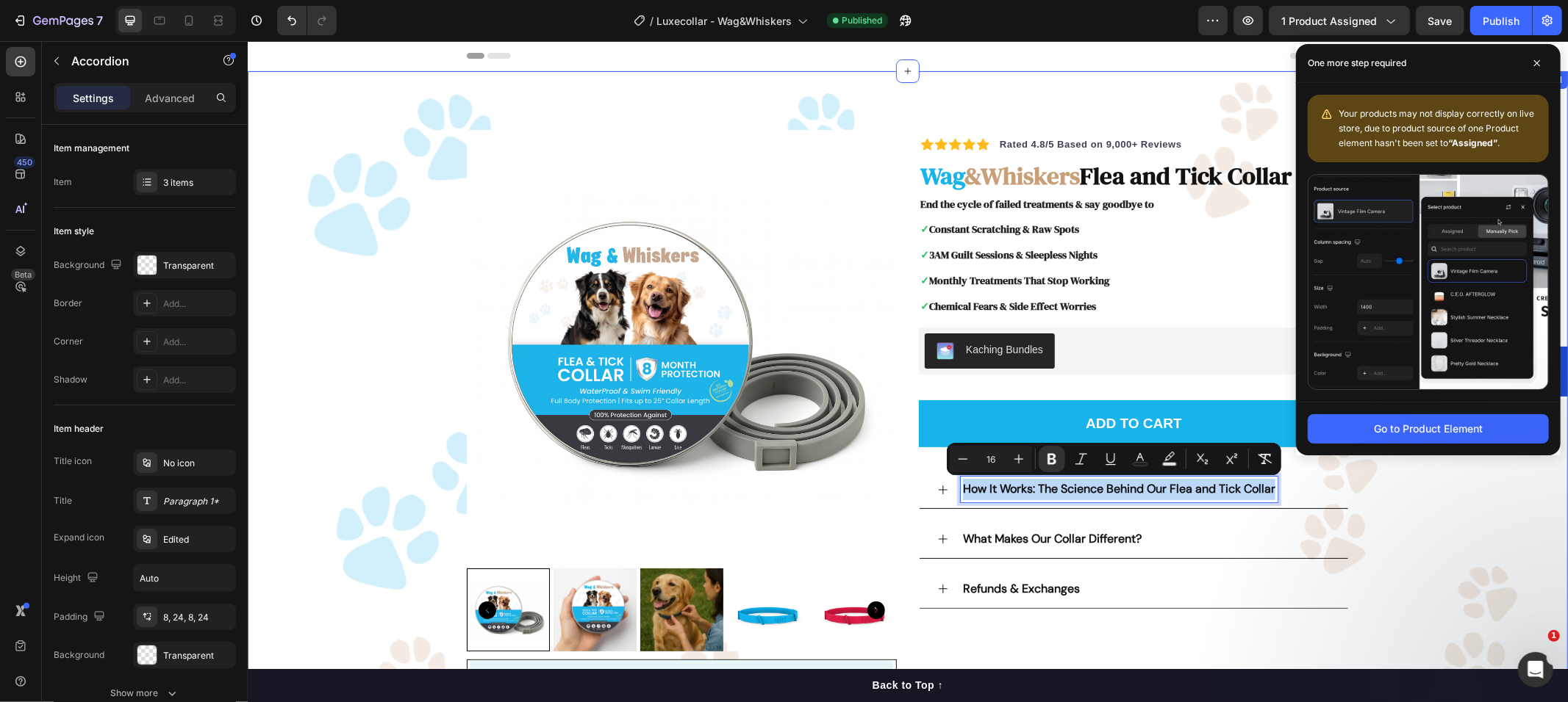
click at [1471, 522] on div "Product Images Icon Icon Icon Icon Icon Icon List Hoz Rated 4.8/5 Based on 9,00…" at bounding box center [907, 488] width 1299 height 718
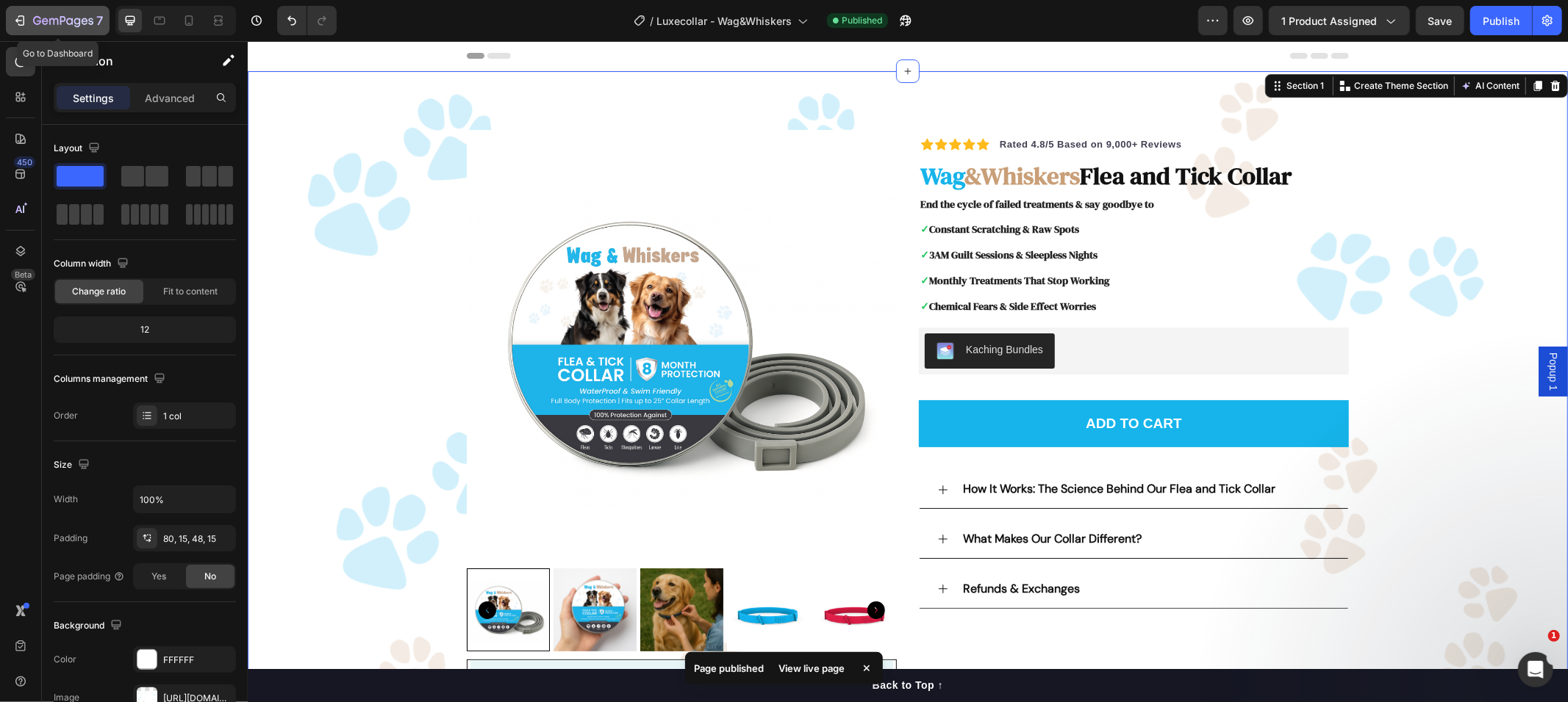
click at [54, 15] on icon "button" at bounding box center [63, 21] width 60 height 12
